Goal: Find specific page/section: Find specific page/section

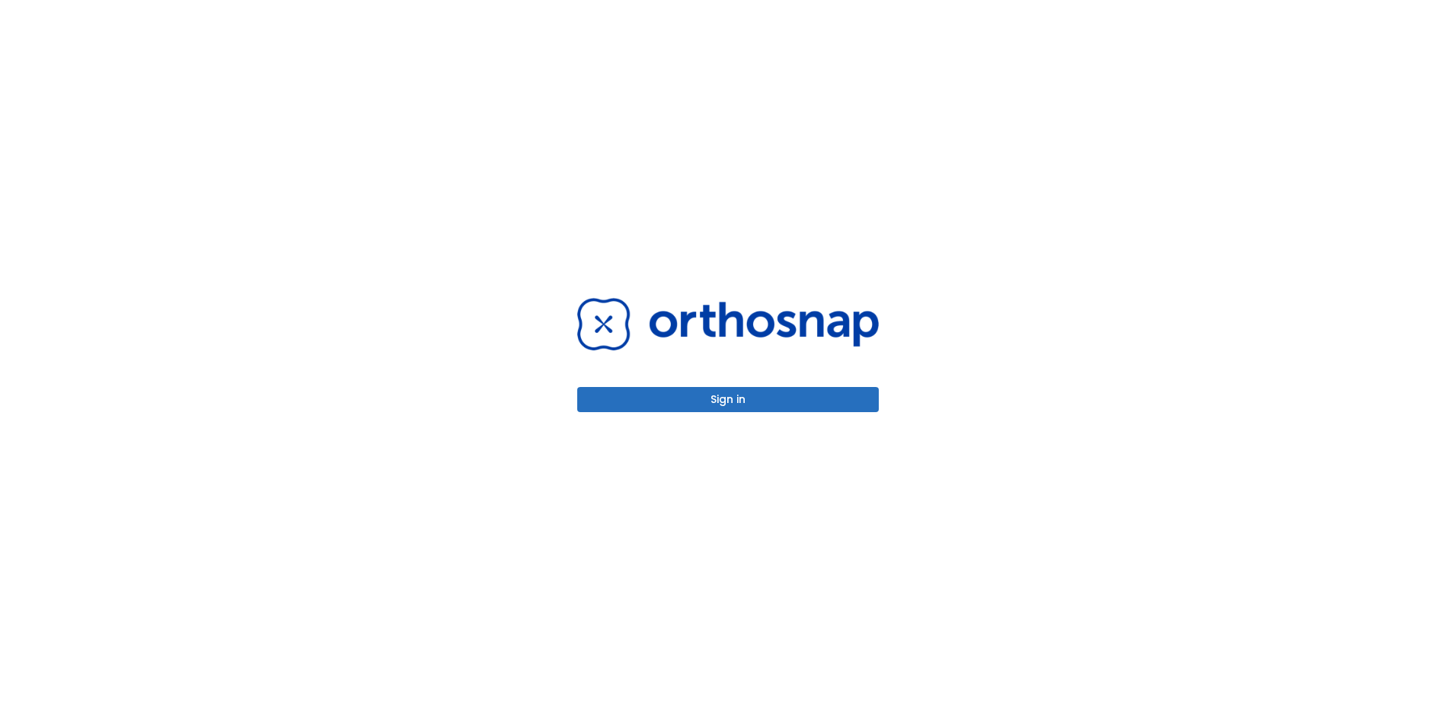
click at [781, 399] on button "Sign in" at bounding box center [728, 399] width 302 height 25
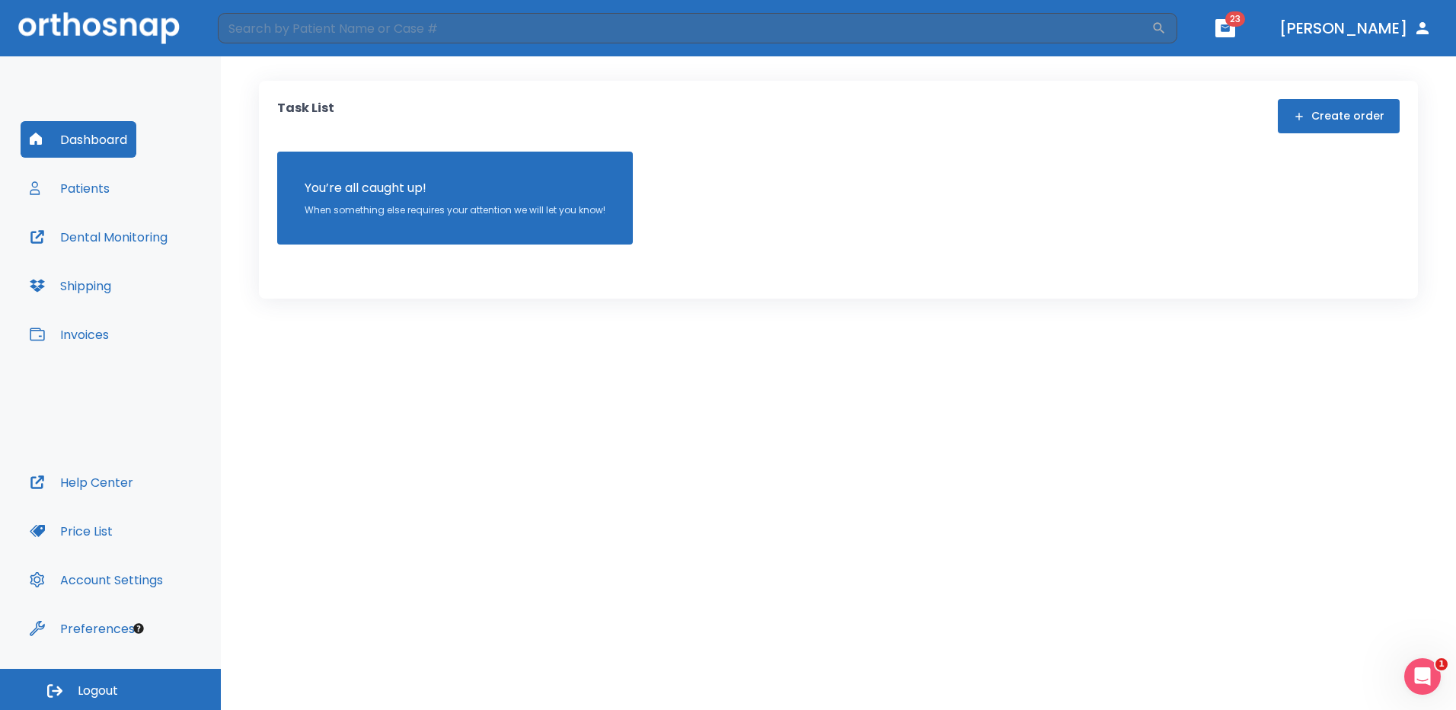
click at [60, 188] on button "Patients" at bounding box center [70, 188] width 98 height 37
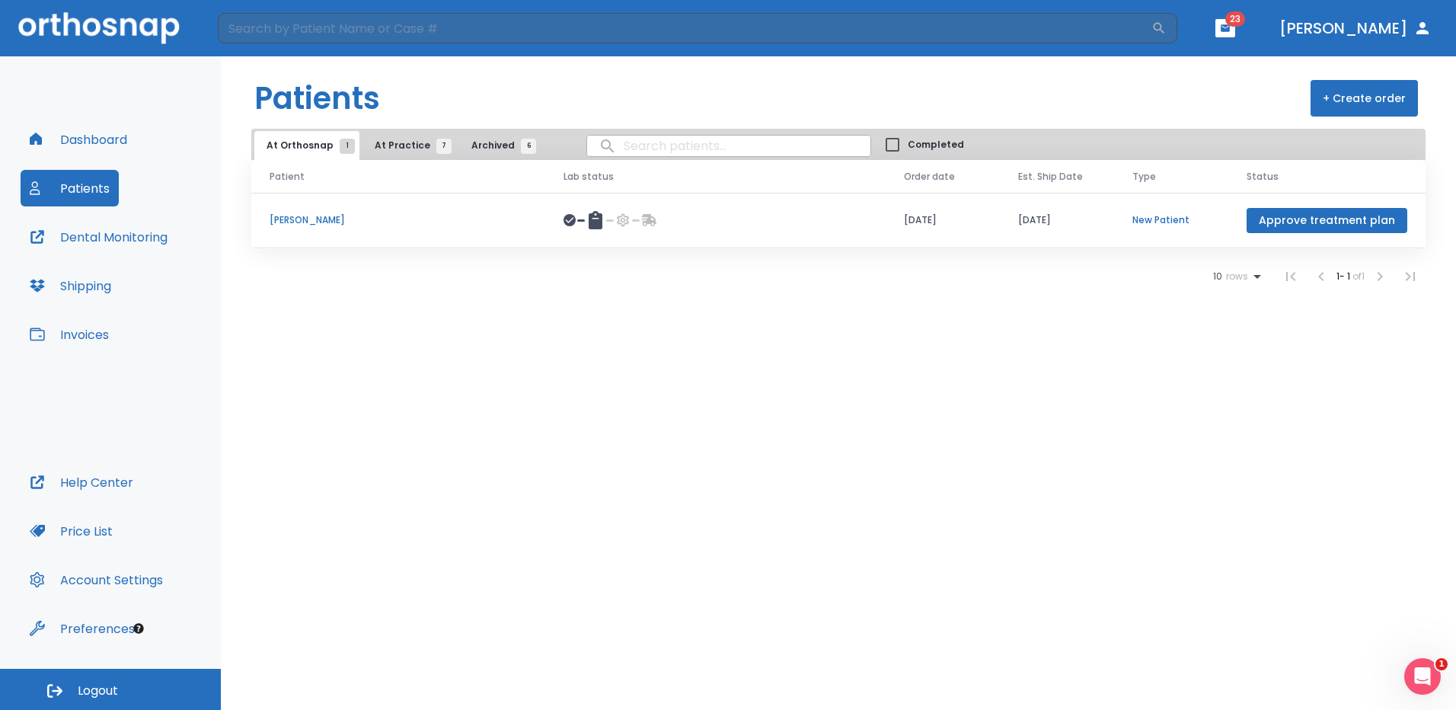
click at [647, 143] on input "search" at bounding box center [728, 146] width 283 height 30
type input "[PERSON_NAME]"
